Goal: Transaction & Acquisition: Book appointment/travel/reservation

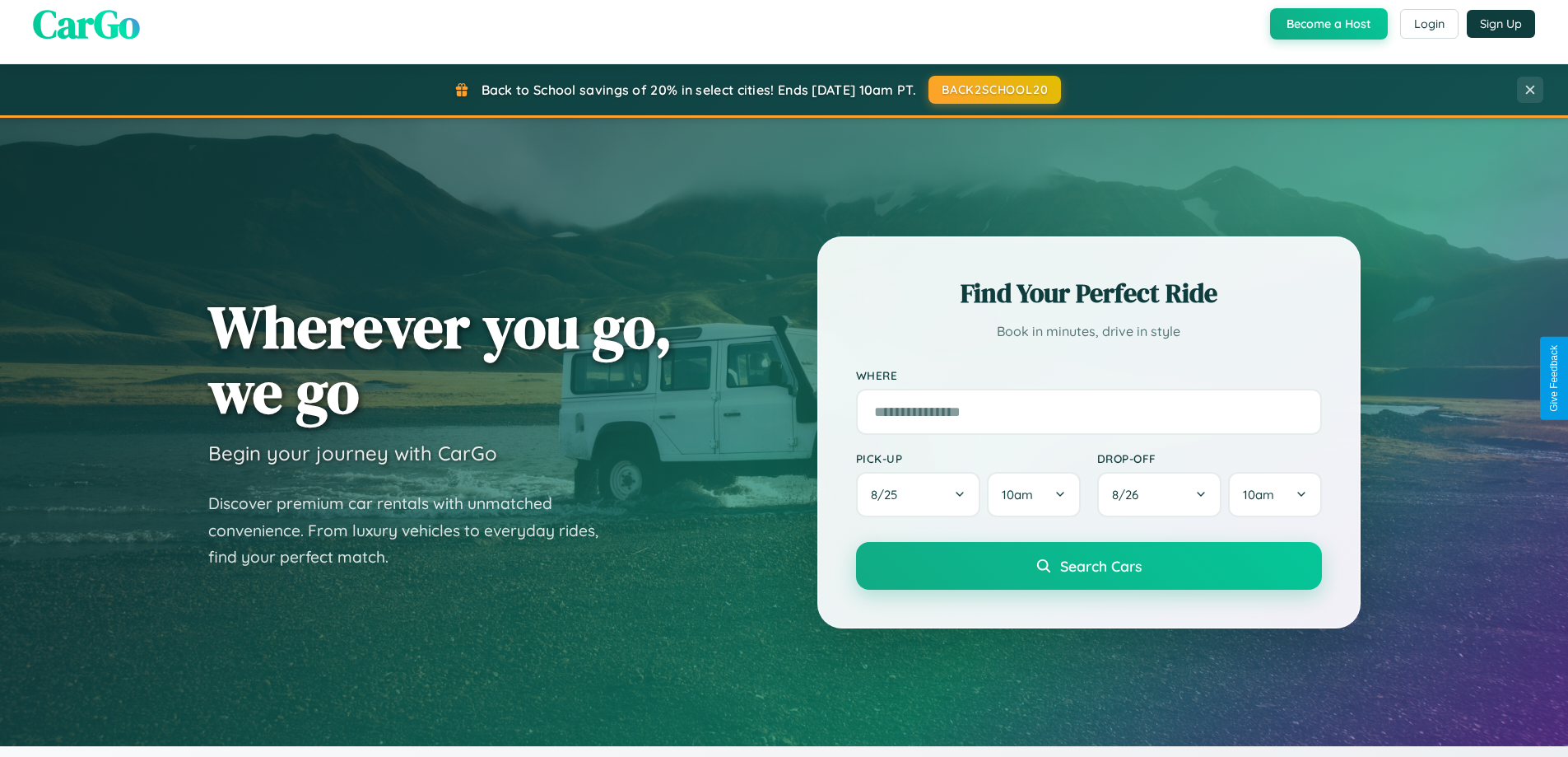
scroll to position [49, 0]
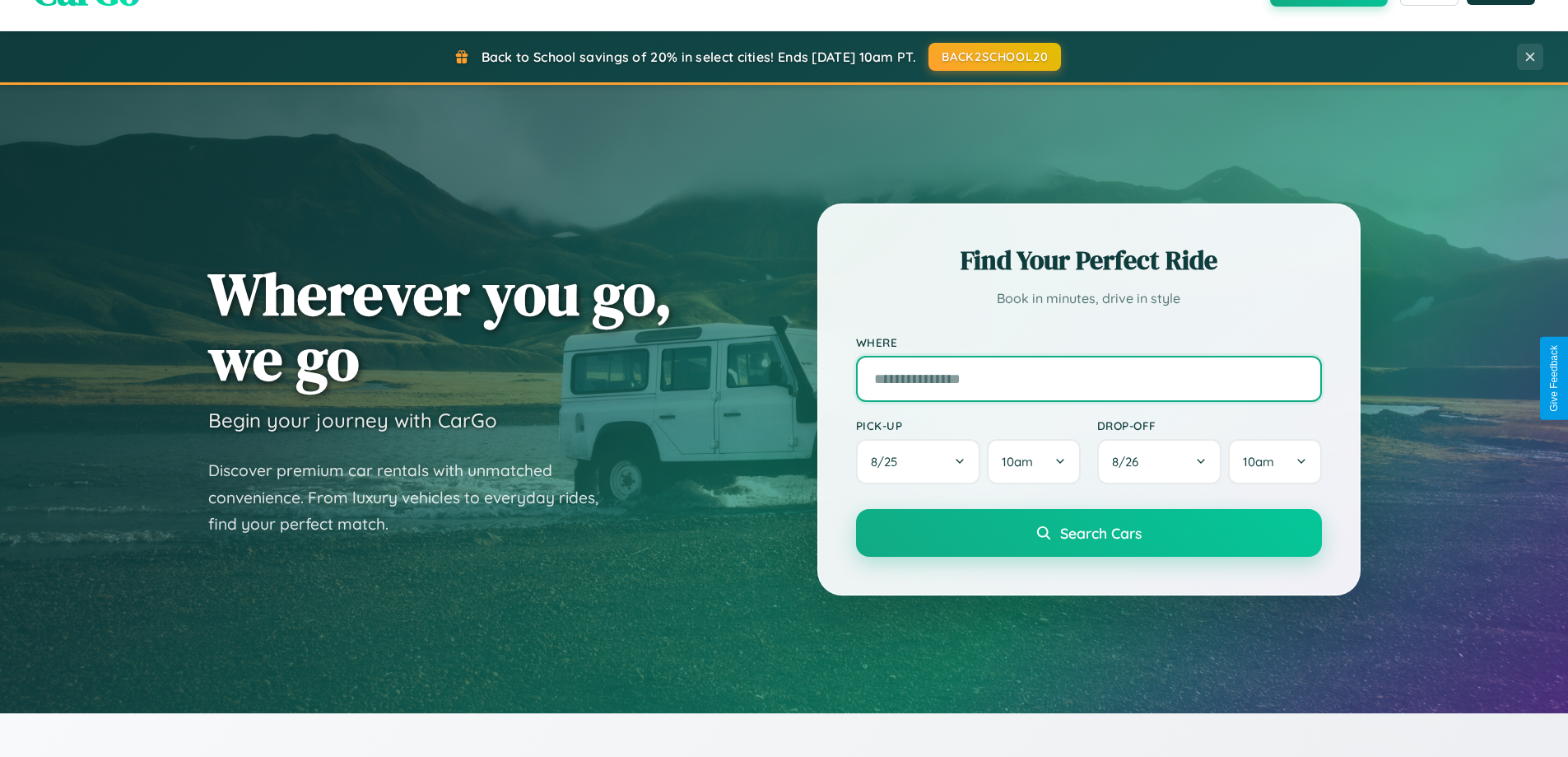
click at [1088, 378] on input "text" at bounding box center [1089, 378] width 466 height 46
type input "*****"
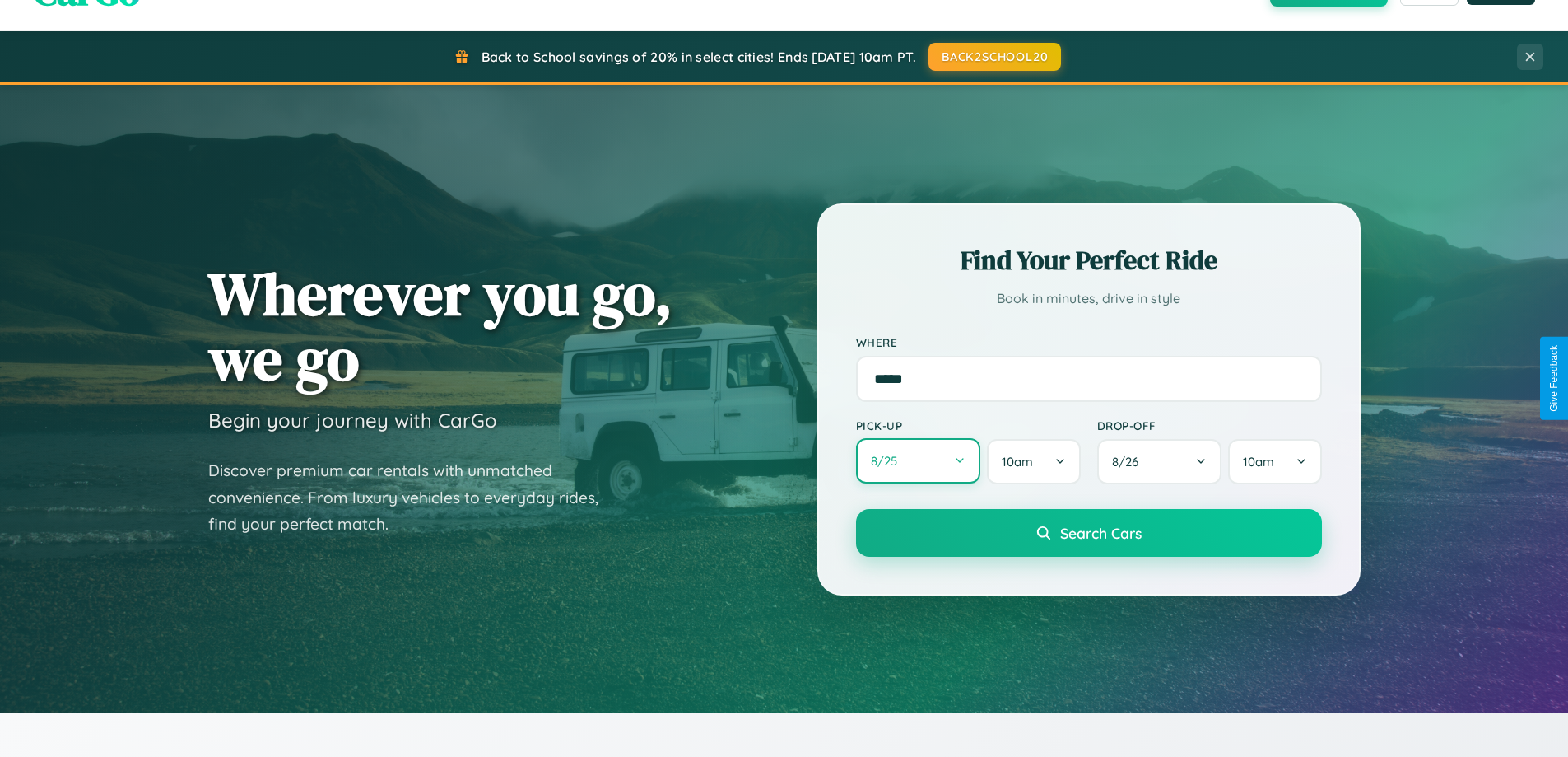
click at [918, 461] on button "8 / 25" at bounding box center [918, 460] width 125 height 45
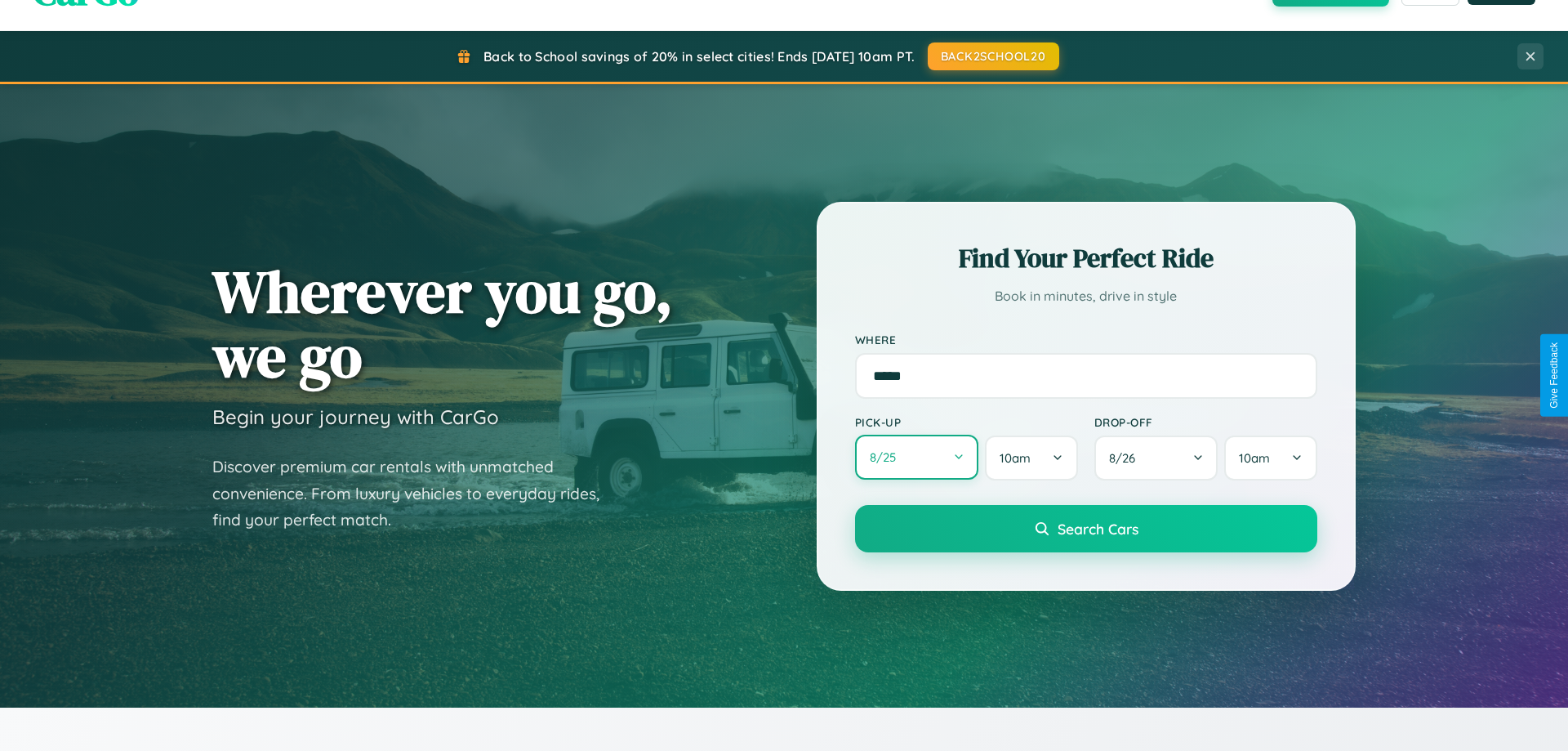
select select "*"
select select "****"
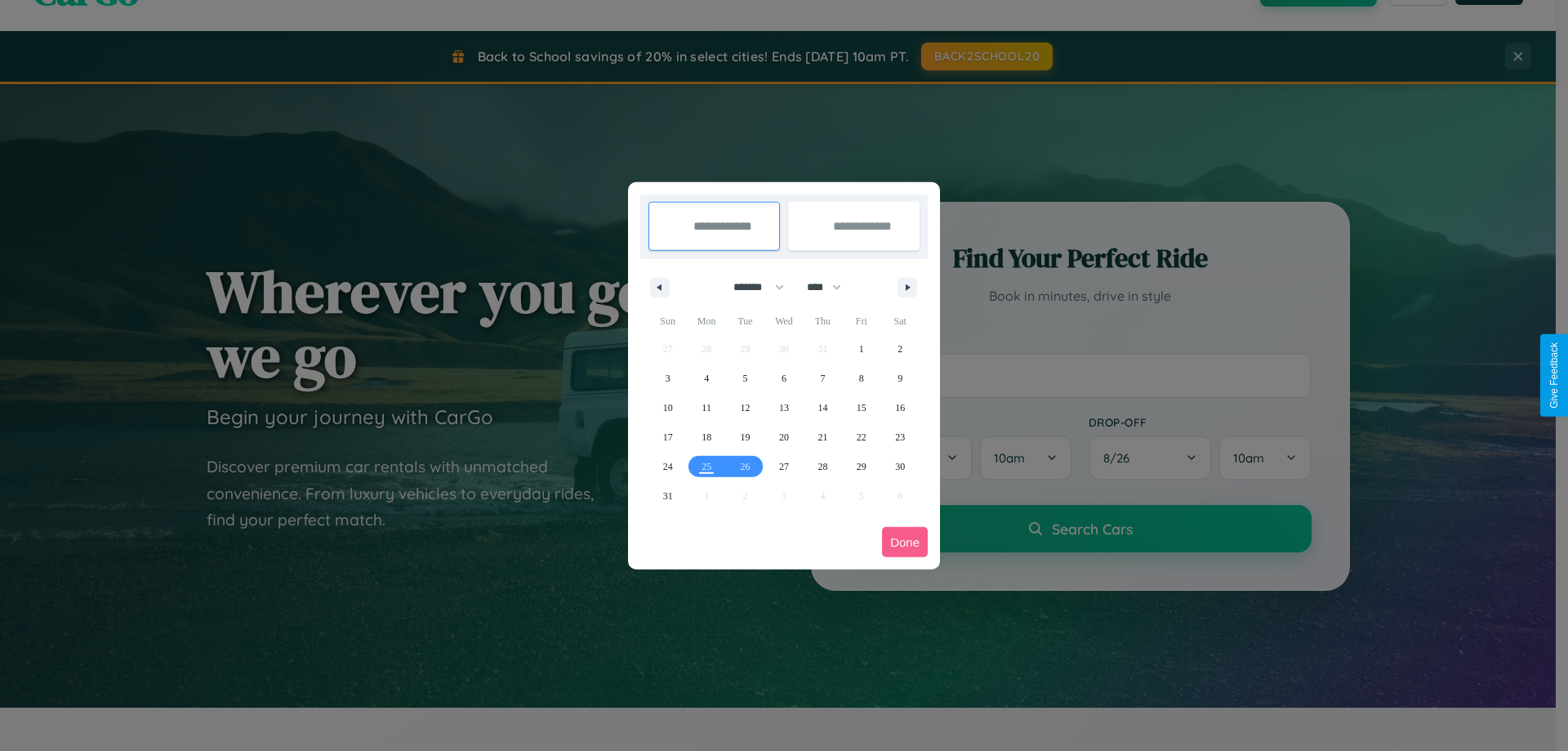
click at [751, 287] on select "******* ******** ***** ***** *** **** **** ****** ********* ******* ******** **…" at bounding box center [755, 287] width 69 height 27
select select "*"
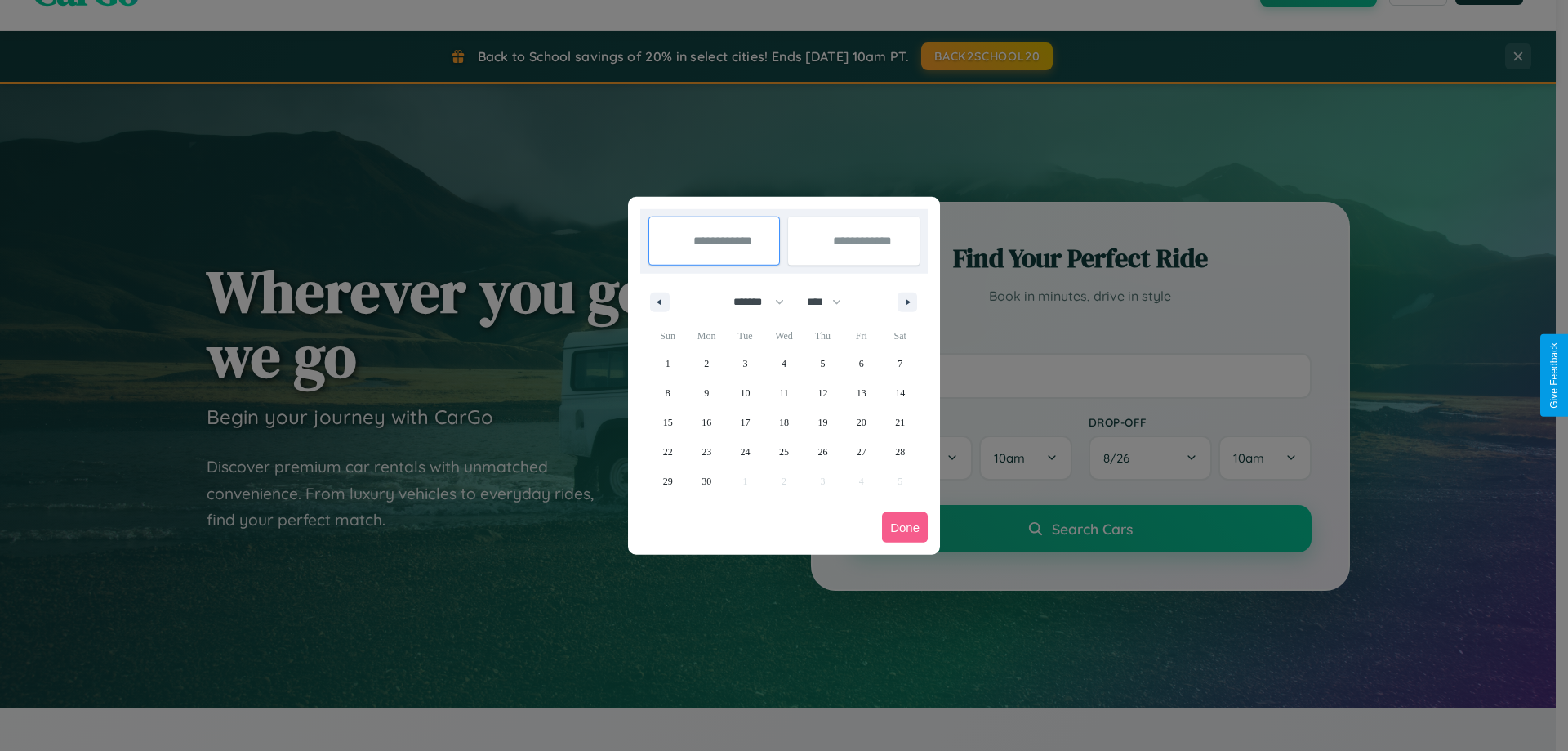
click at [831, 302] on select "**** **** **** **** **** **** **** **** **** **** **** **** **** **** **** ****…" at bounding box center [824, 302] width 49 height 27
select select "****"
click at [707, 363] on span "1" at bounding box center [707, 363] width 5 height 29
type input "**********"
click at [860, 363] on span "5" at bounding box center [862, 363] width 5 height 29
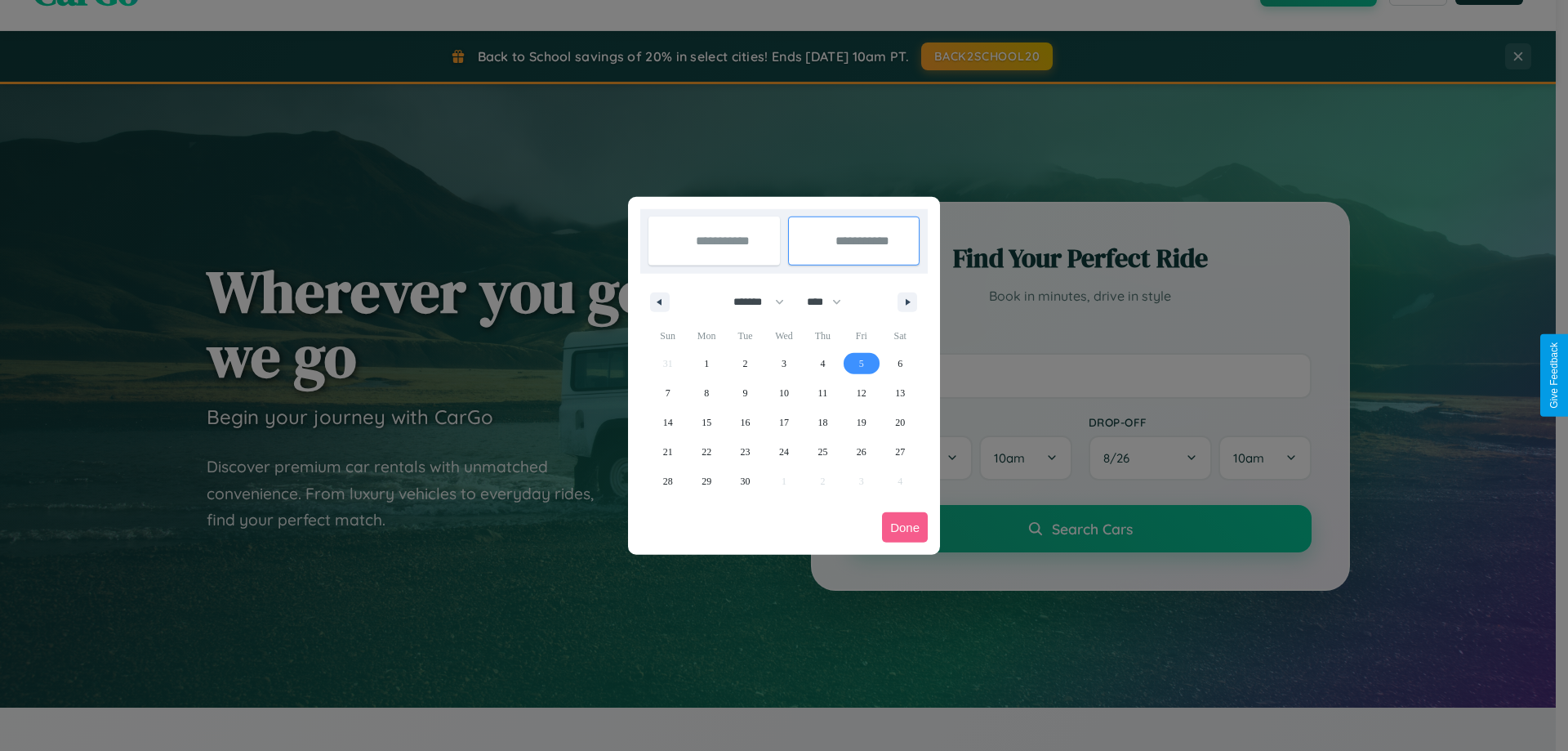
type input "**********"
click at [905, 527] on button "Done" at bounding box center [905, 528] width 46 height 30
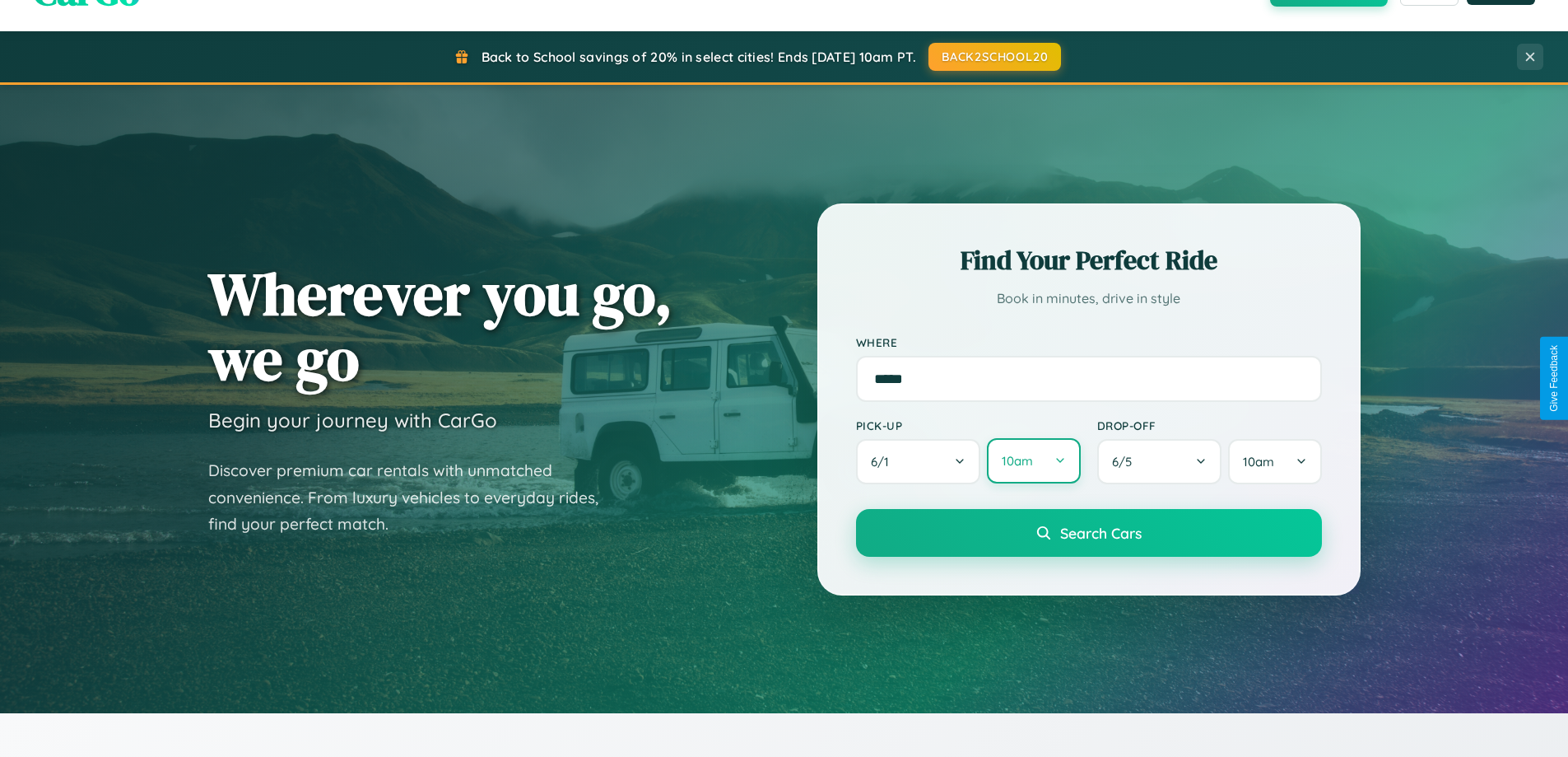
click at [1033, 461] on button "10am" at bounding box center [1033, 460] width 93 height 45
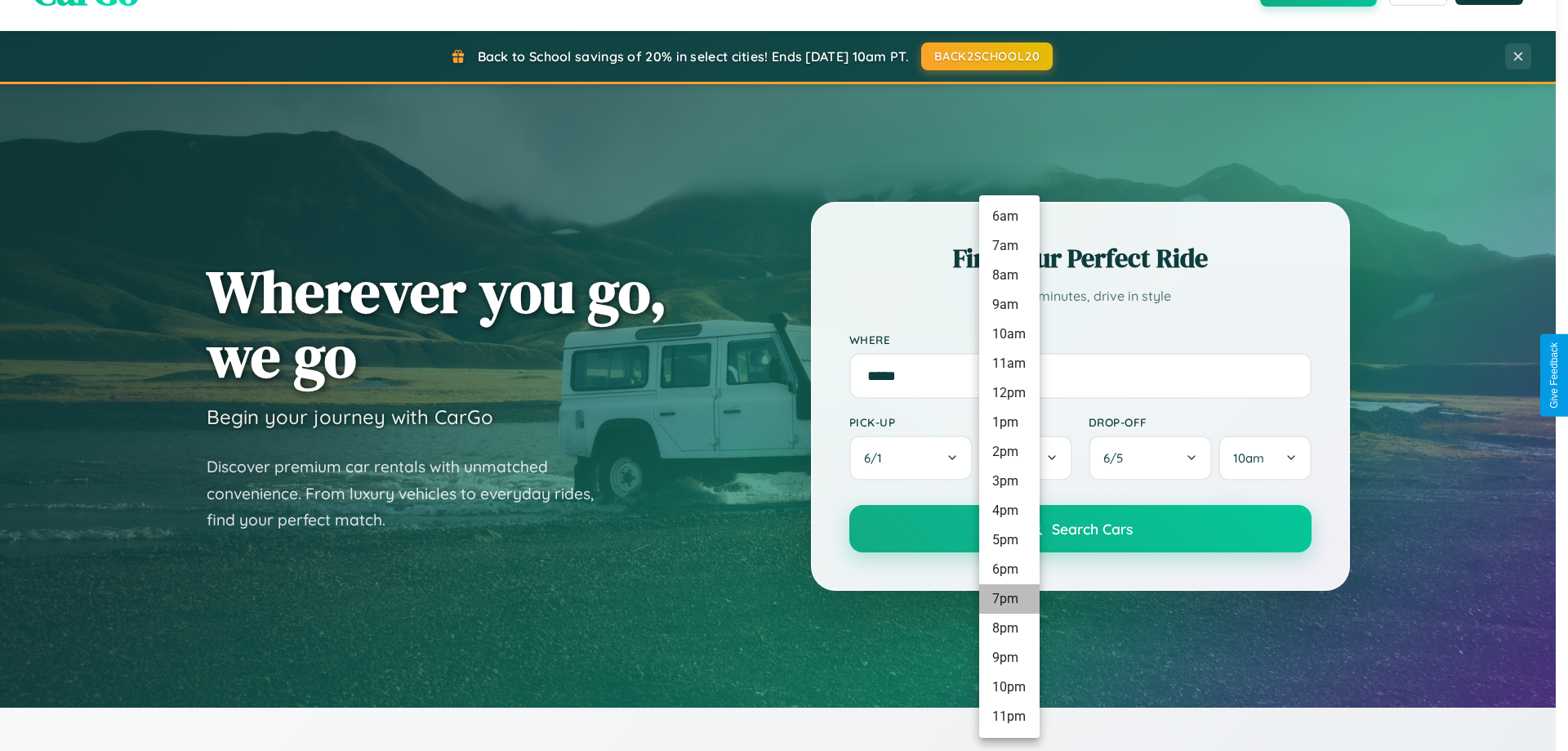
click at [1009, 599] on li "7pm" at bounding box center [1009, 598] width 61 height 29
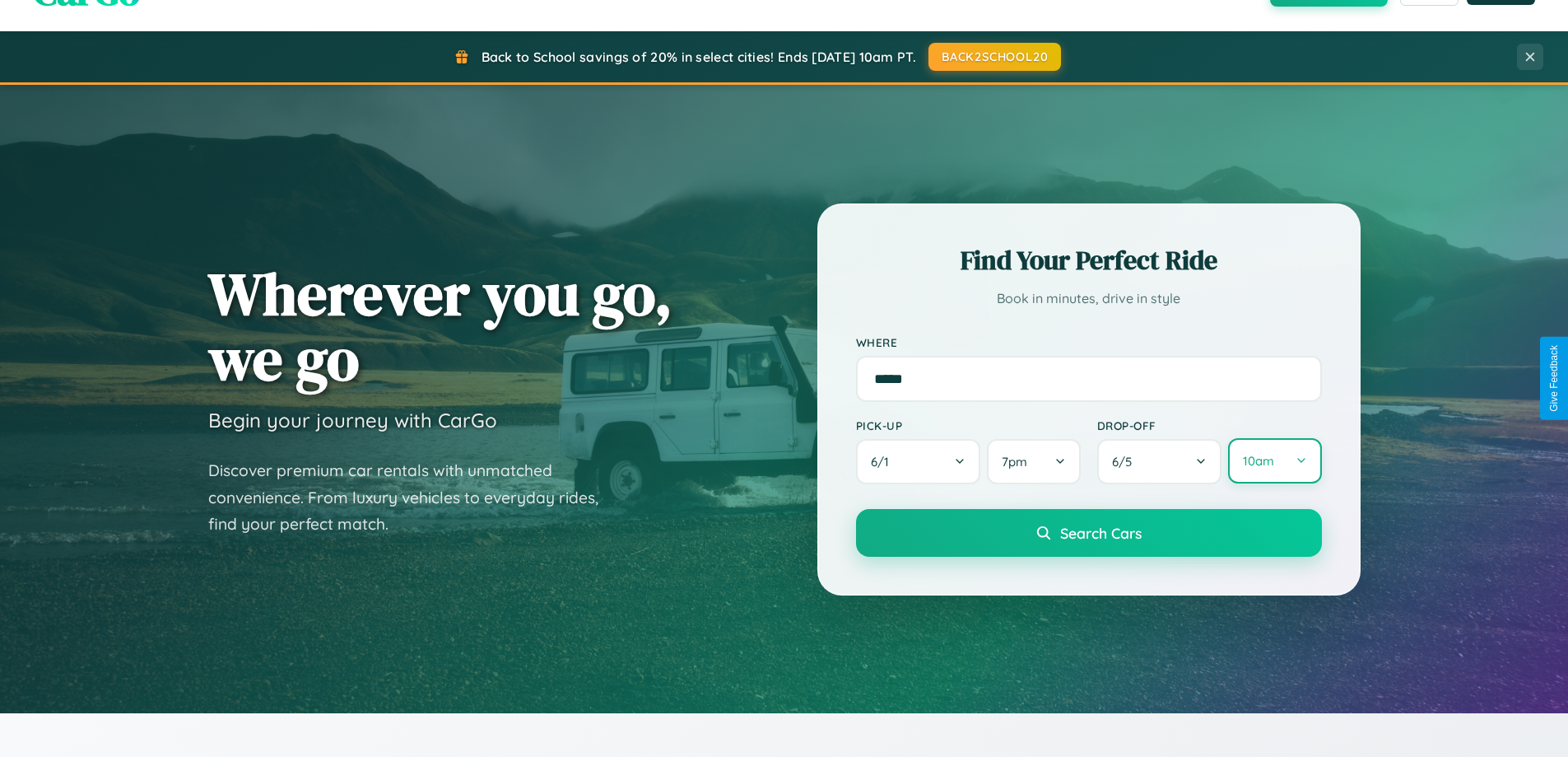
click at [1274, 462] on button "10am" at bounding box center [1274, 460] width 93 height 45
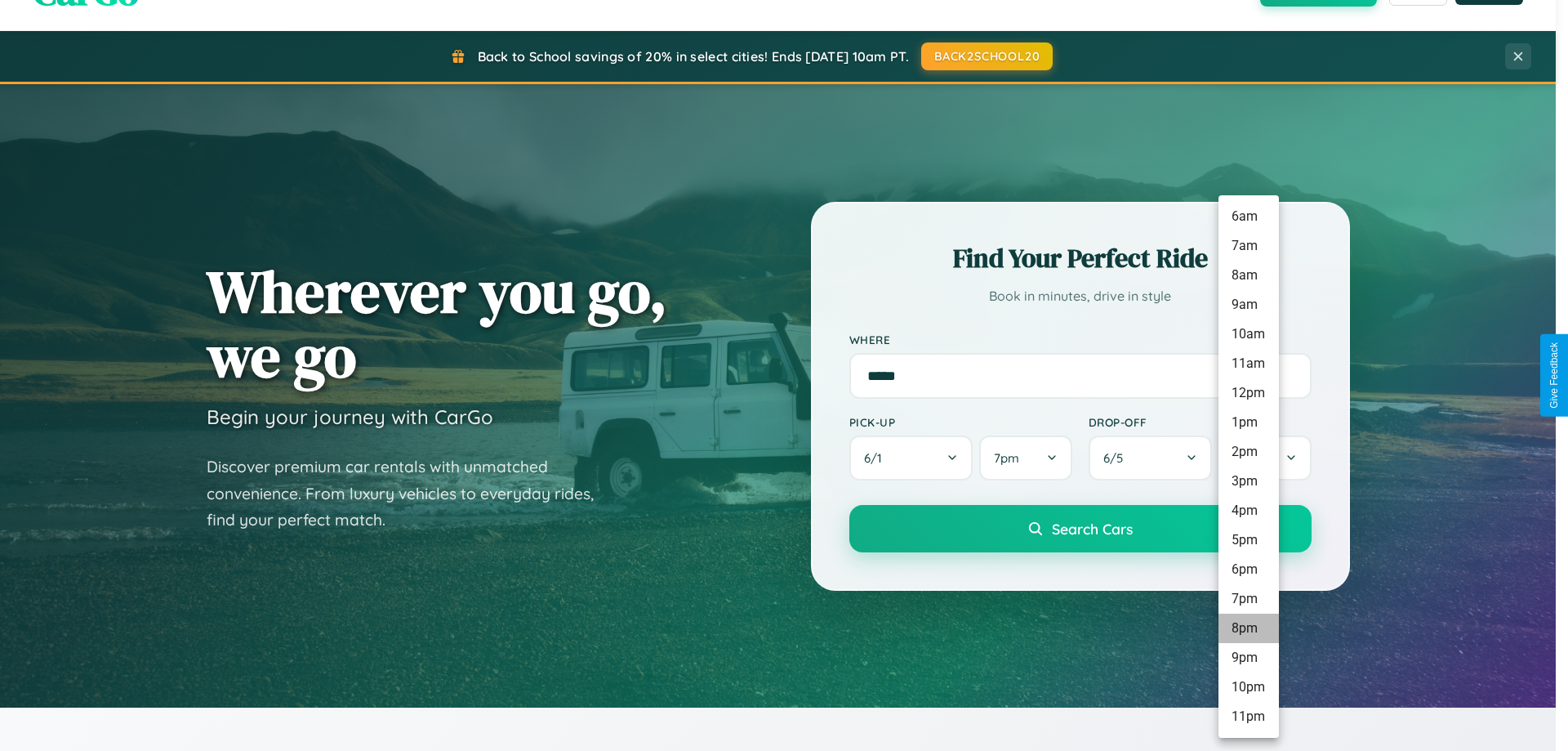
click at [1248, 629] on li "8pm" at bounding box center [1248, 628] width 61 height 29
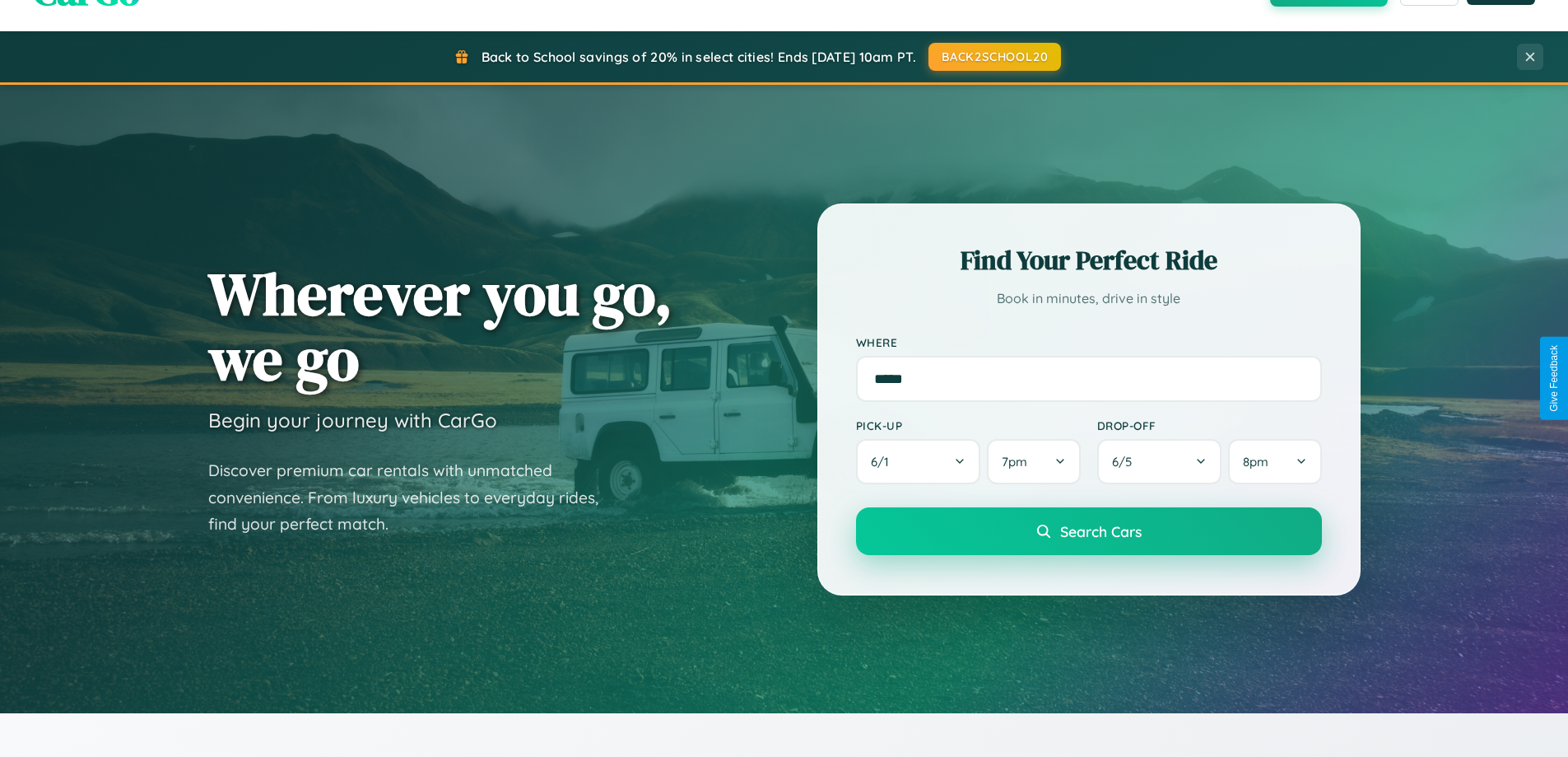
click at [1088, 533] on span "Search Cars" at bounding box center [1101, 531] width 82 height 18
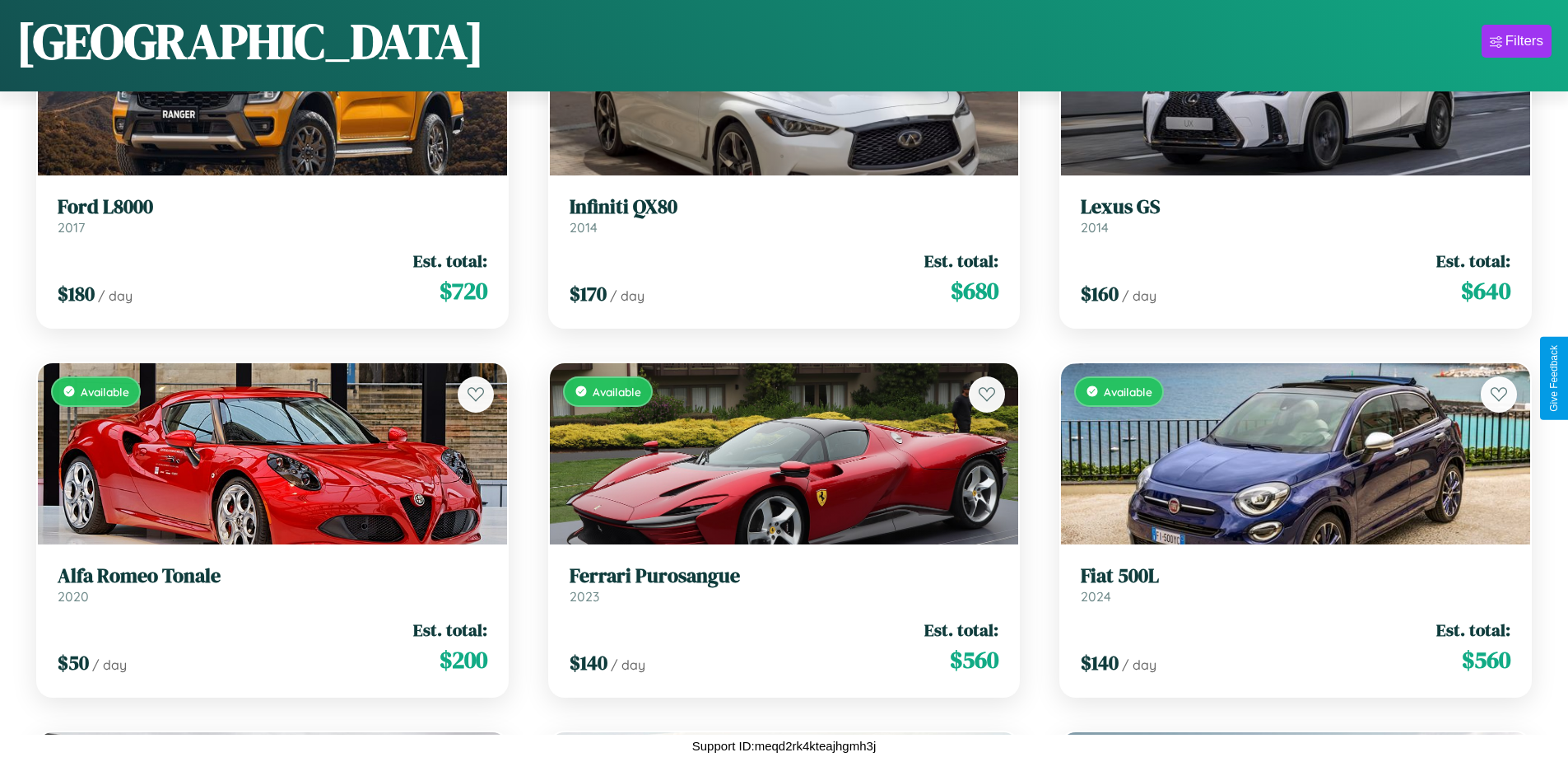
scroll to position [3920, 0]
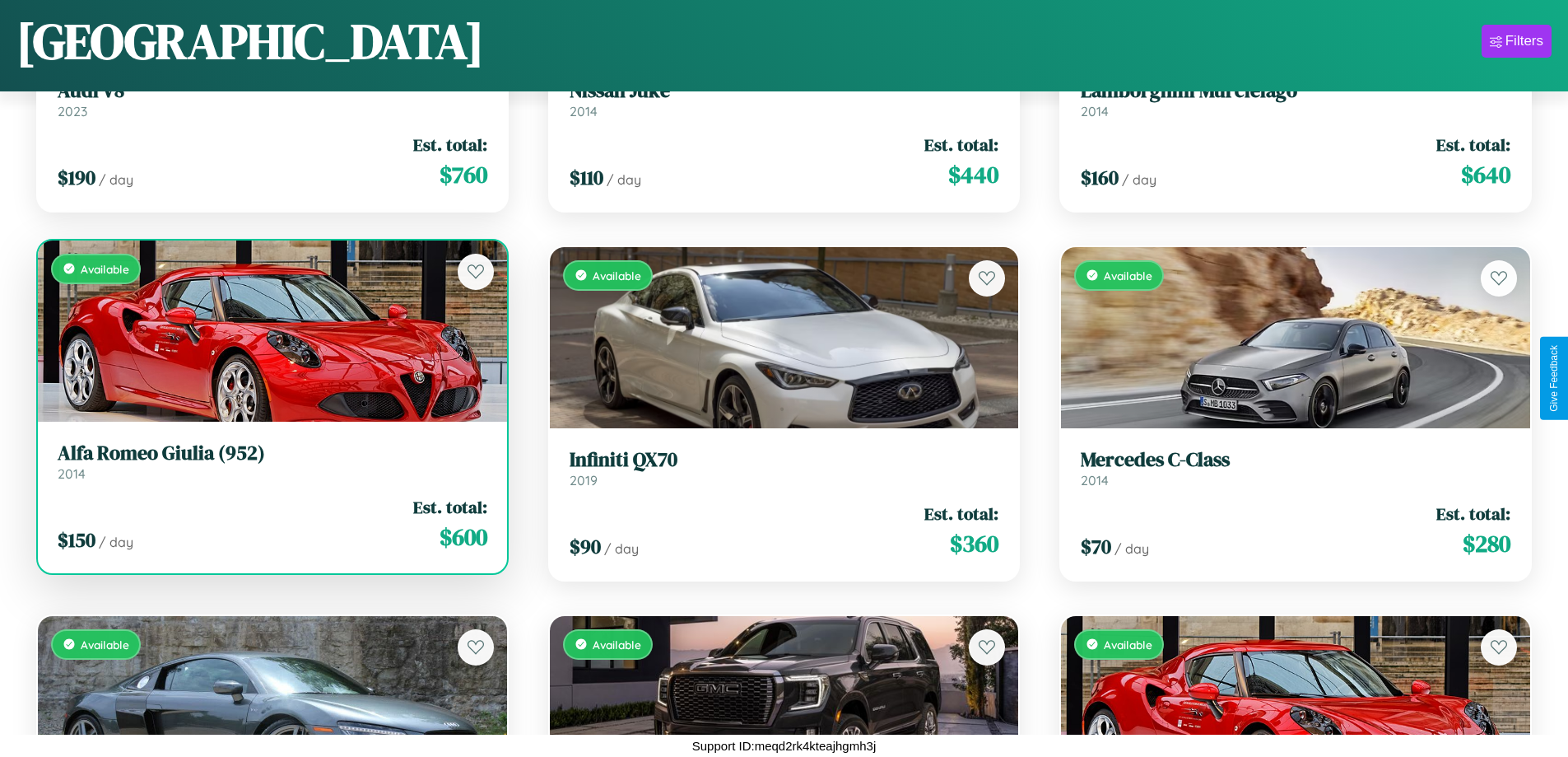
click at [270, 468] on link "Alfa Romeo Giulia (952) 2014" at bounding box center [272, 462] width 430 height 41
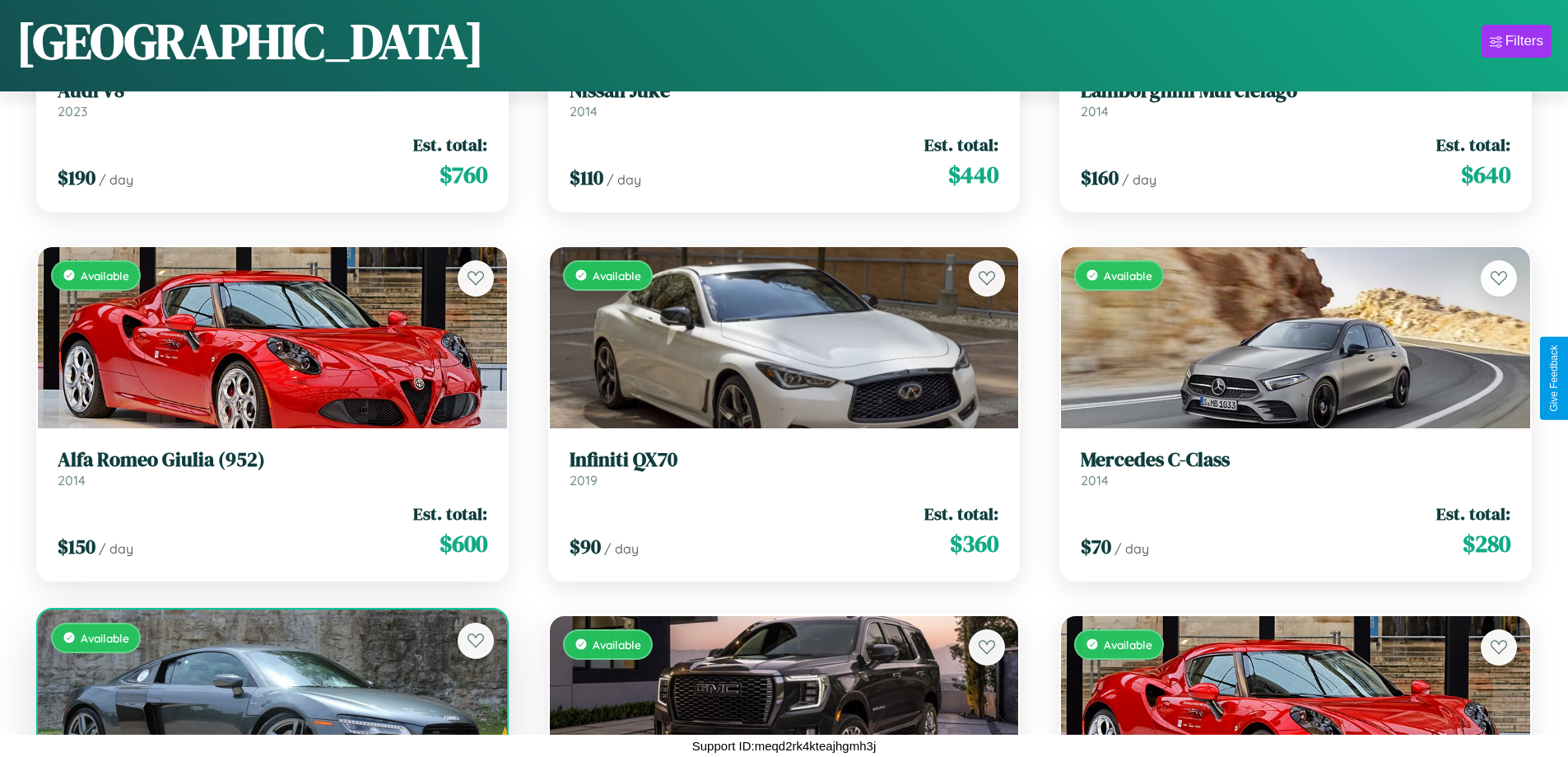
scroll to position [4042, 0]
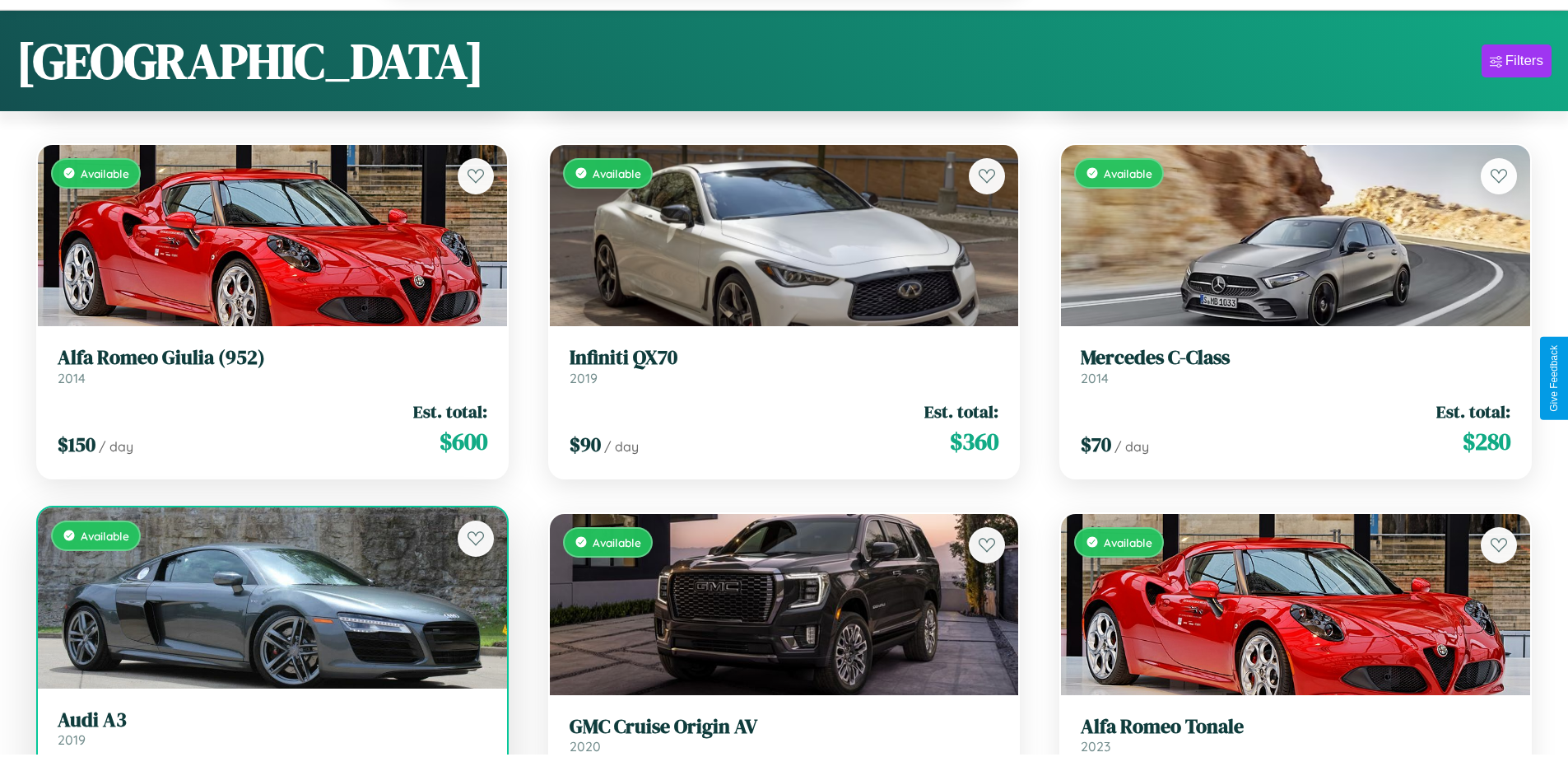
click at [270, 737] on link "Audi A3 2019" at bounding box center [272, 729] width 430 height 41
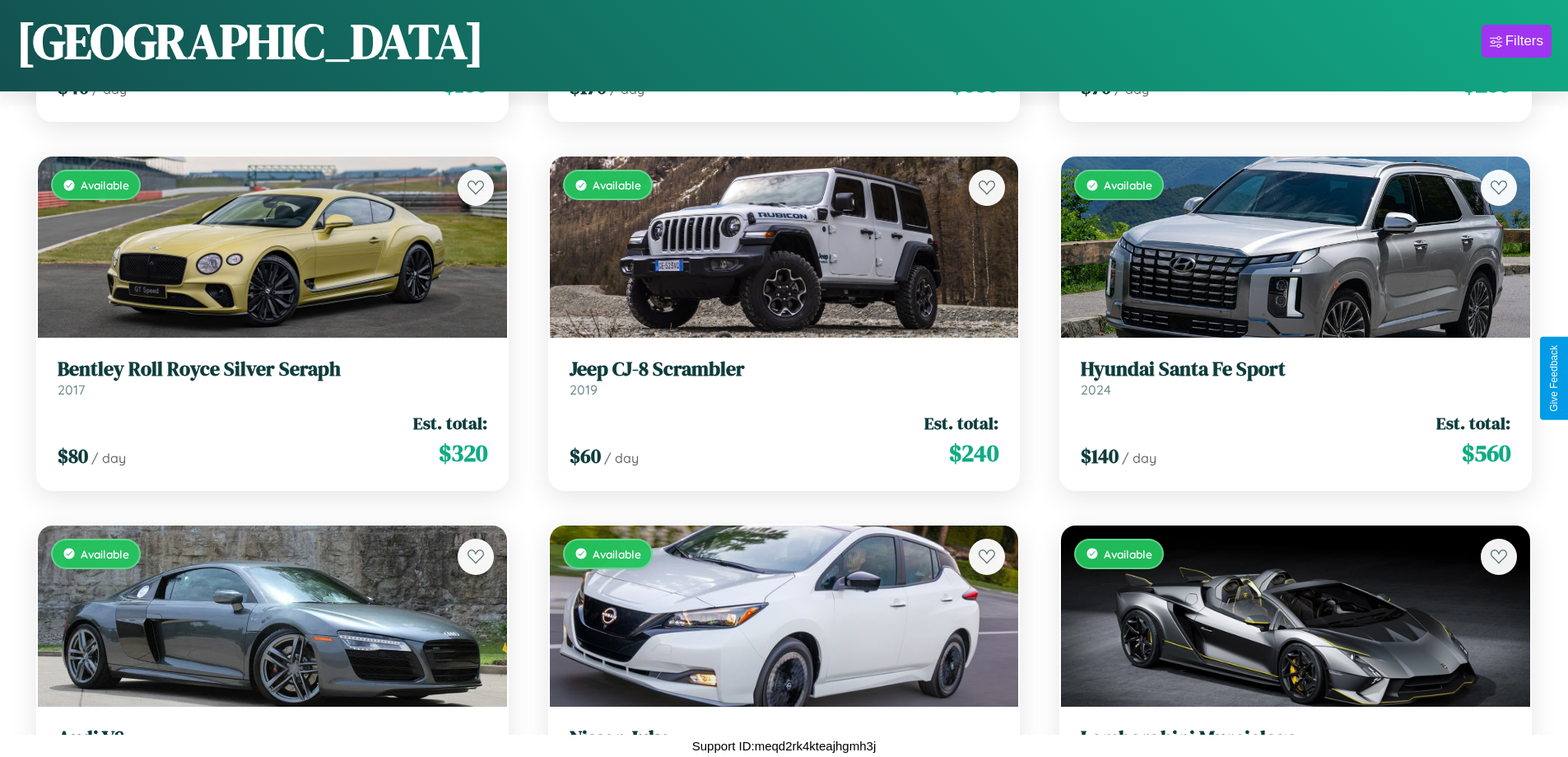
scroll to position [3182, 0]
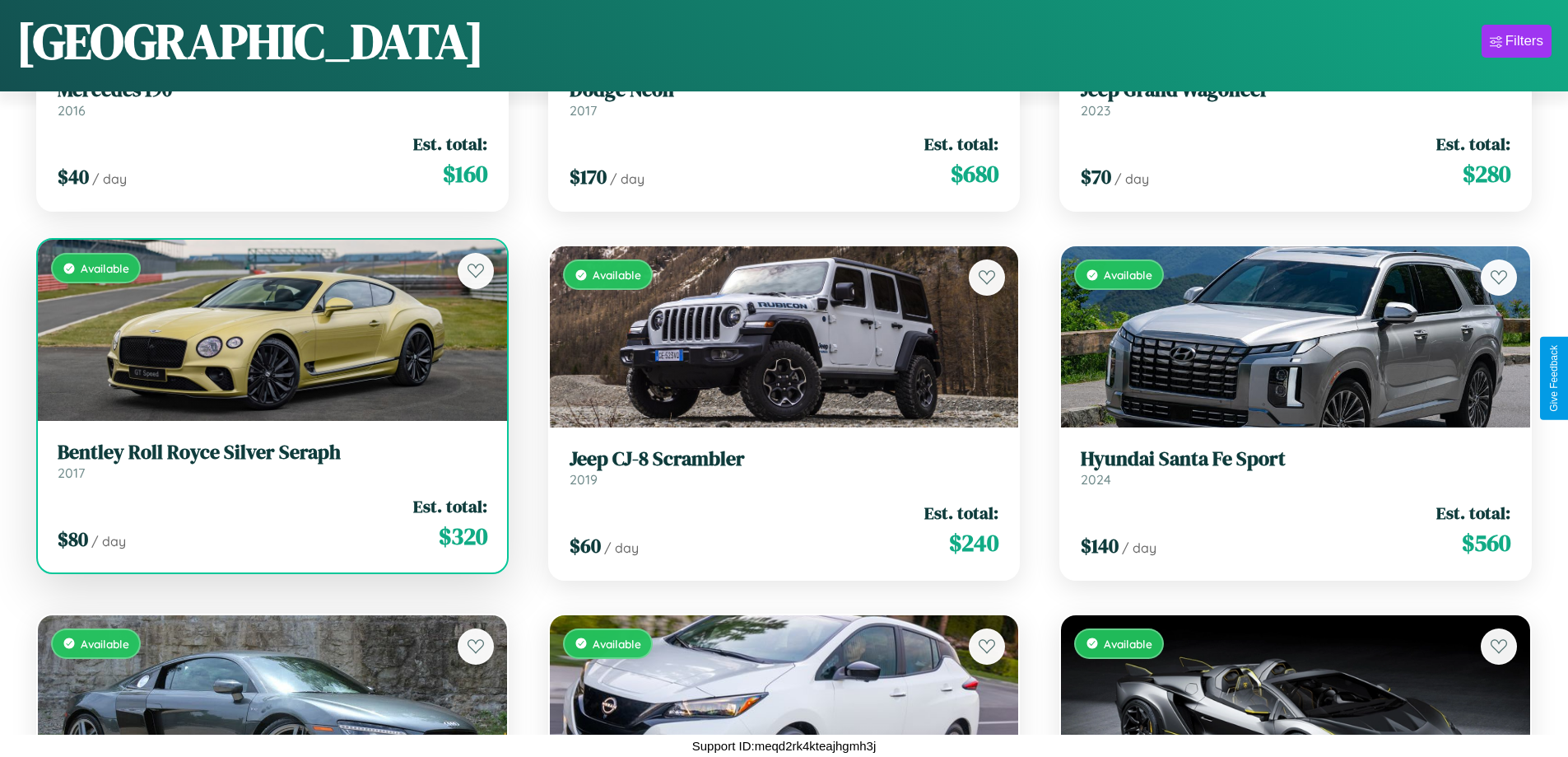
click at [270, 464] on h3 "Bentley Roll Royce Silver Seraph" at bounding box center [272, 452] width 430 height 24
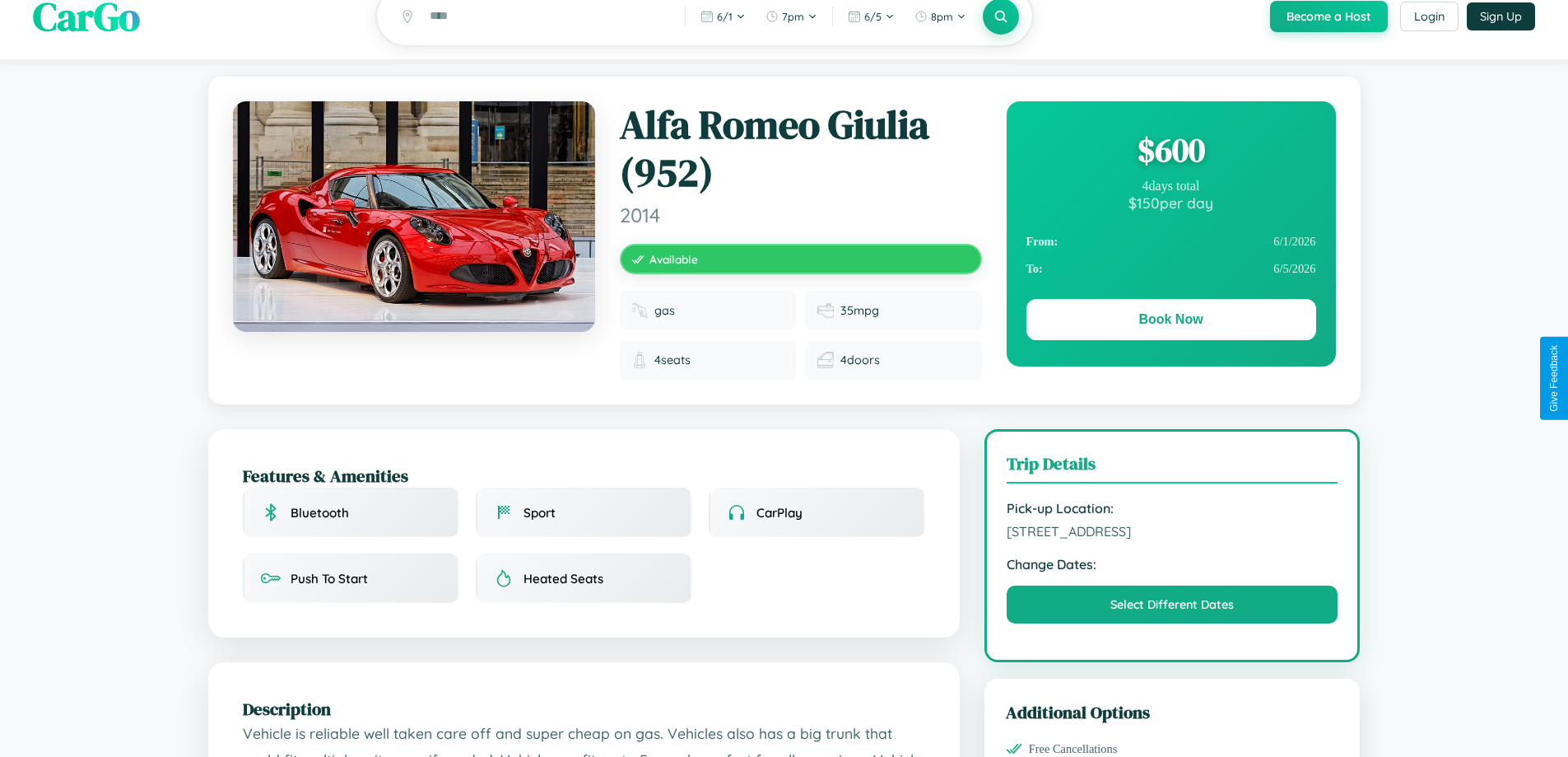
scroll to position [183, 0]
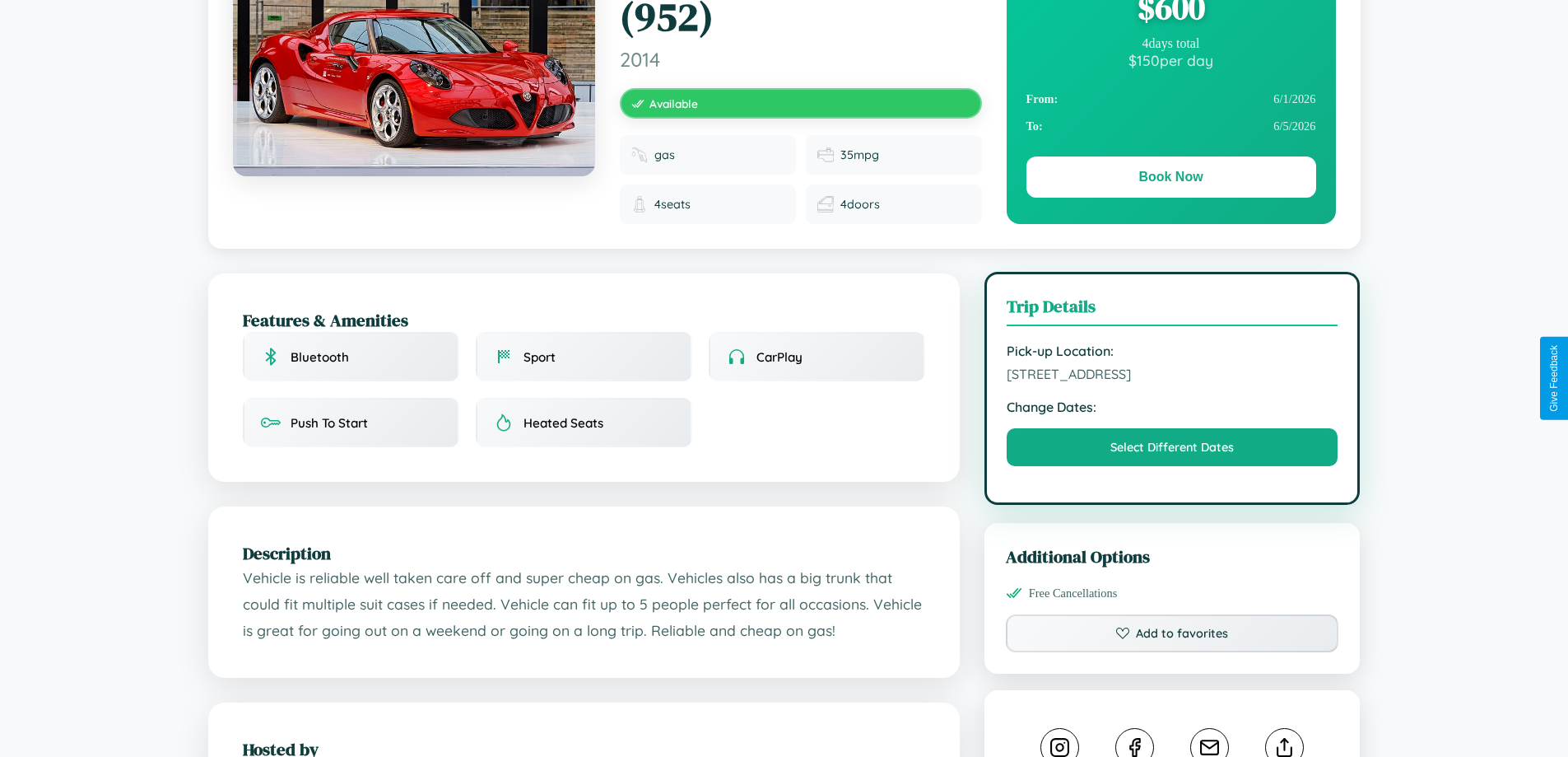
click at [1172, 378] on span "1002 Third Street Paris 52243 France" at bounding box center [1172, 374] width 331 height 17
click at [1172, 377] on span "1002 Third Street Paris 52243 France" at bounding box center [1172, 374] width 331 height 17
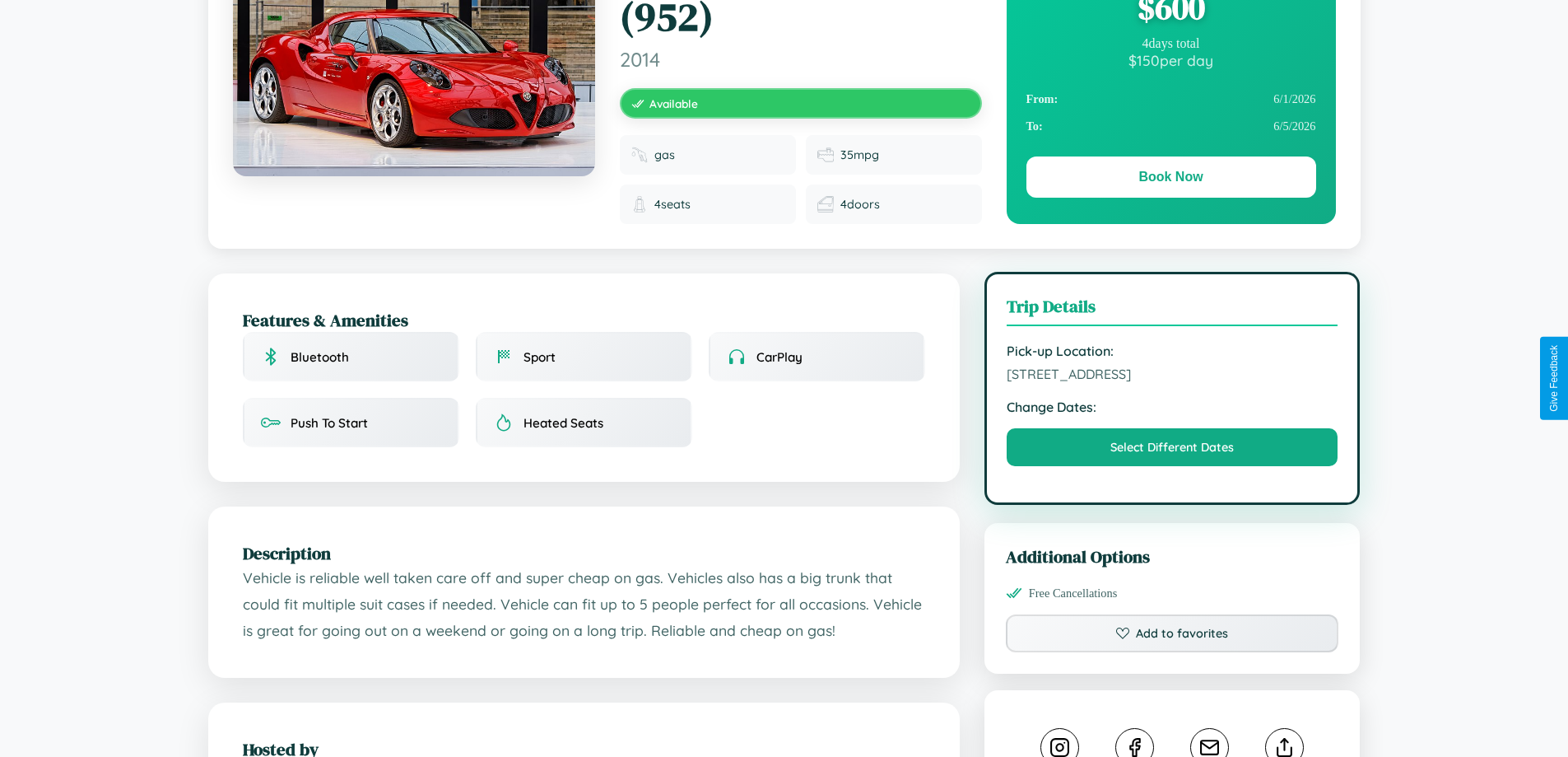
click at [1172, 377] on span "1002 Third Street Paris 52243 France" at bounding box center [1172, 374] width 331 height 17
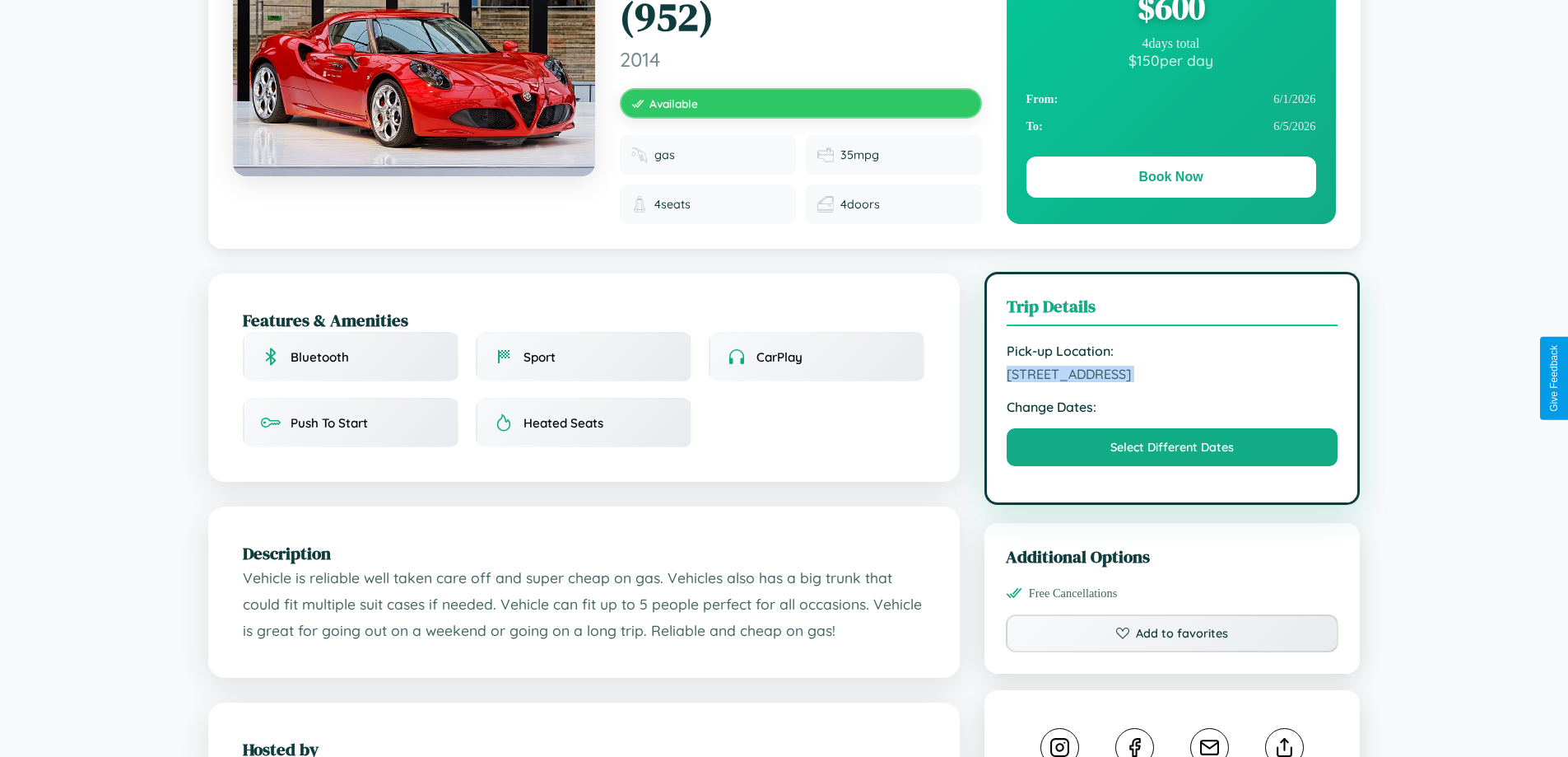
click at [1172, 377] on span "1002 Third Street Paris 52243 France" at bounding box center [1172, 374] width 331 height 17
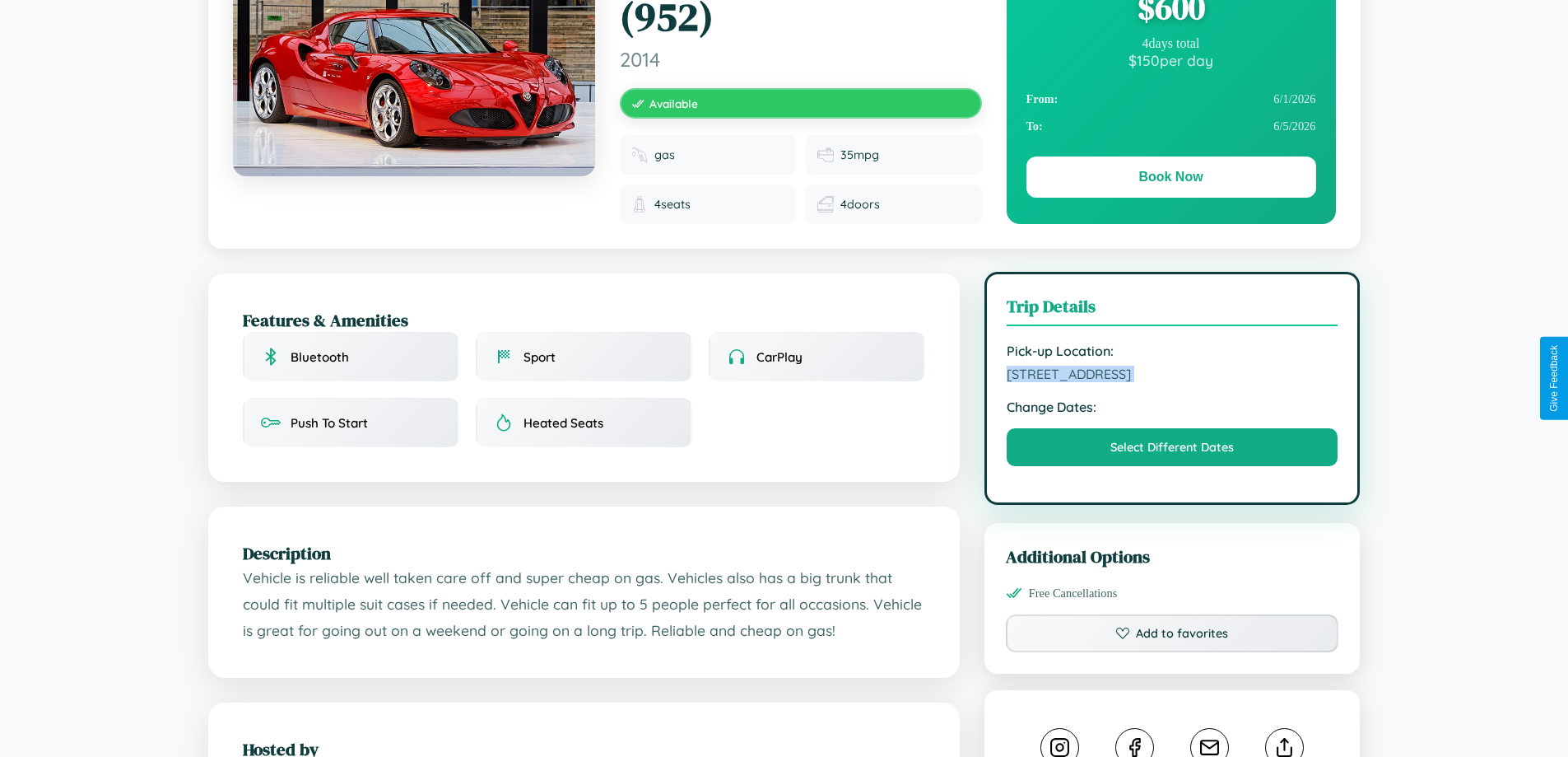
click at [1172, 377] on span "1002 Third Street Paris 52243 France" at bounding box center [1172, 374] width 331 height 17
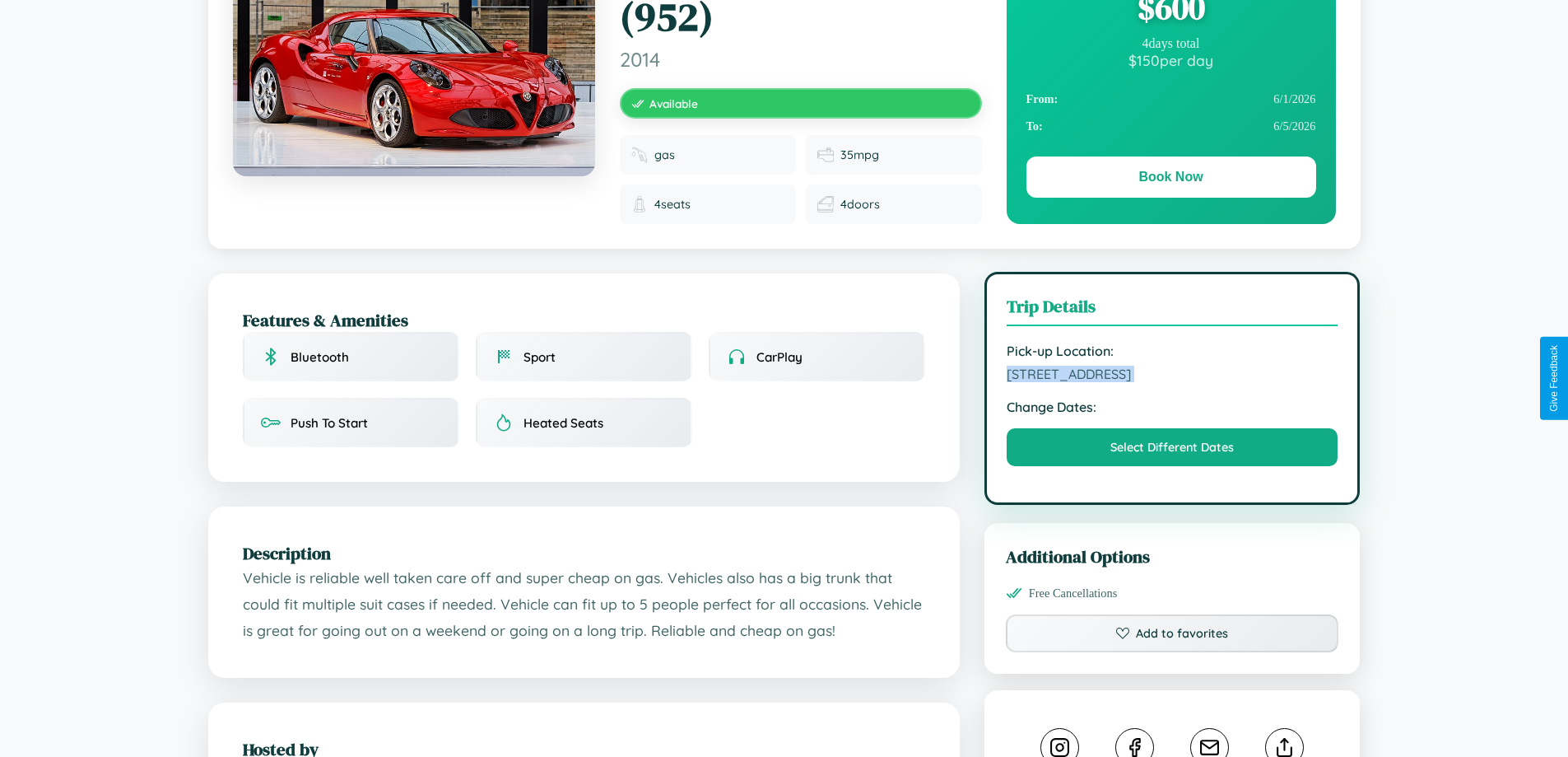
click at [1172, 377] on span "1002 Third Street Paris 52243 France" at bounding box center [1172, 374] width 331 height 17
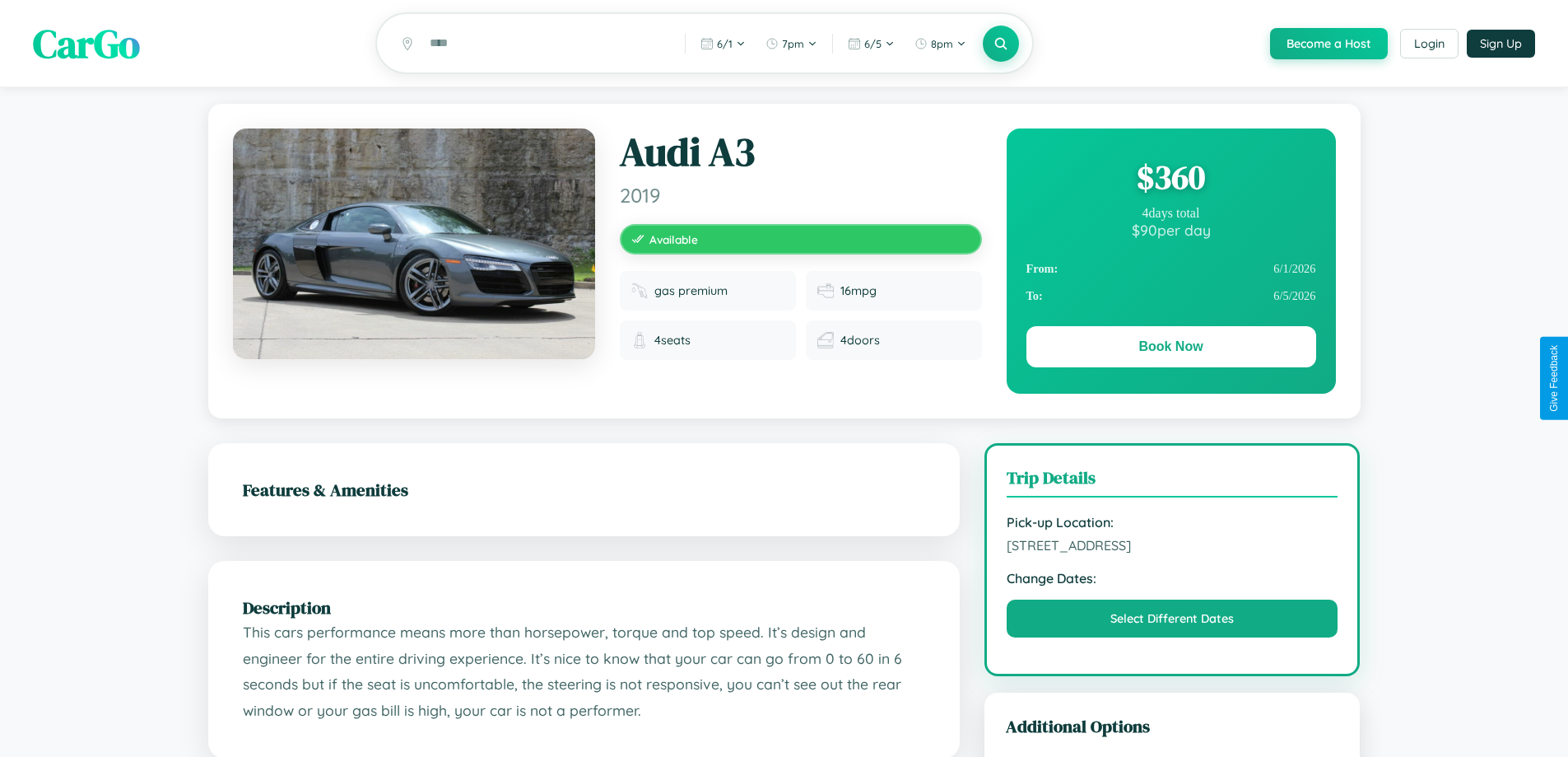
scroll to position [917, 0]
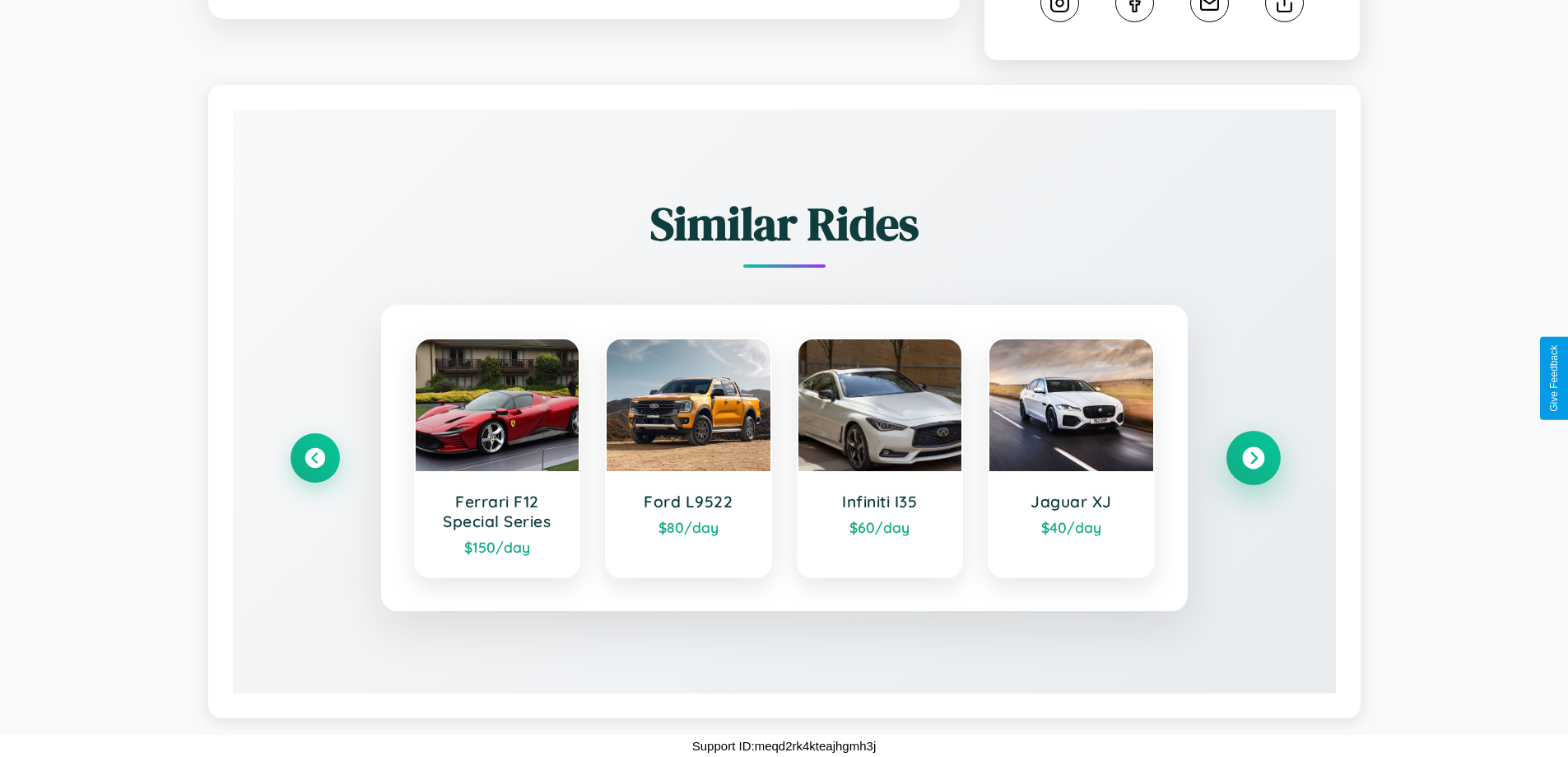
click at [1253, 458] on icon at bounding box center [1253, 458] width 22 height 22
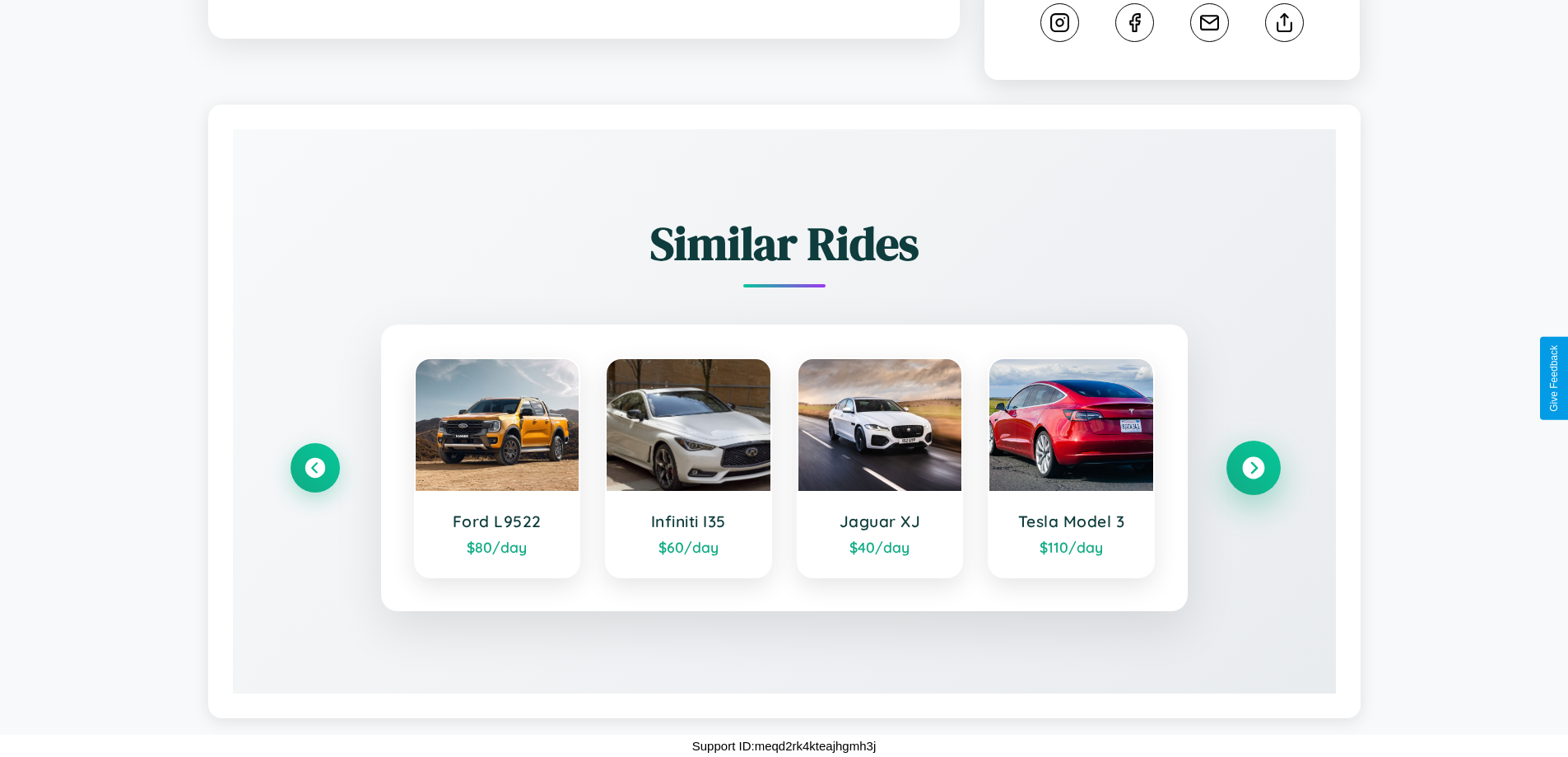
scroll to position [897, 0]
click at [1253, 468] on icon at bounding box center [1253, 468] width 22 height 22
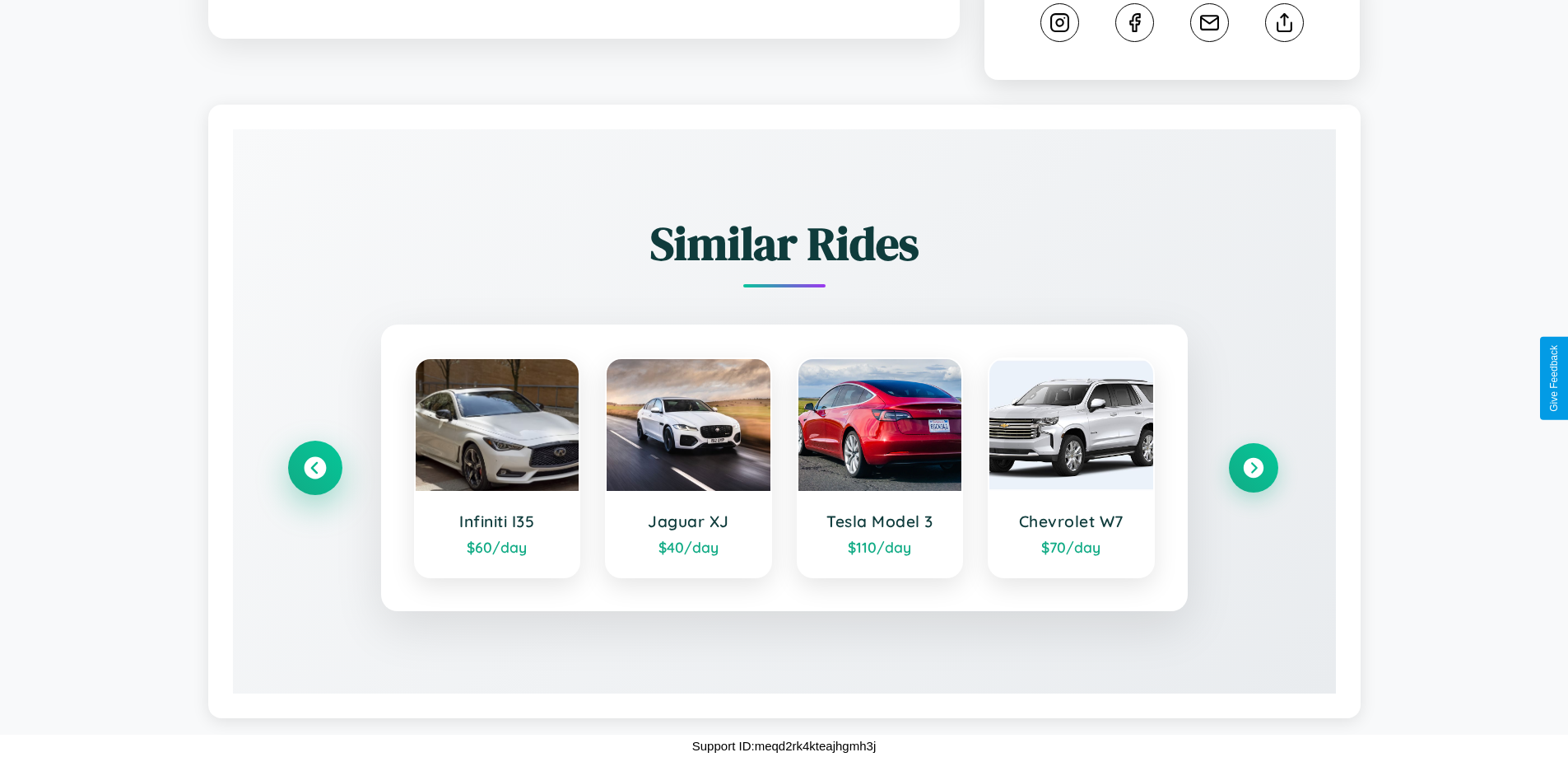
click at [314, 468] on icon at bounding box center [314, 468] width 22 height 22
